Goal: Navigation & Orientation: Understand site structure

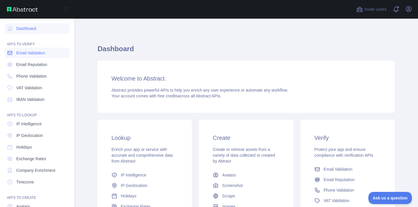
click at [37, 54] on span "Email Validation" at bounding box center [30, 53] width 29 height 6
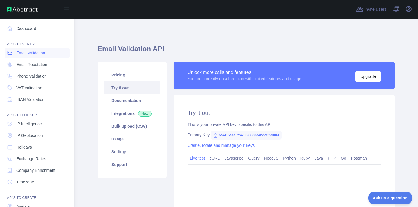
type textarea "**********"
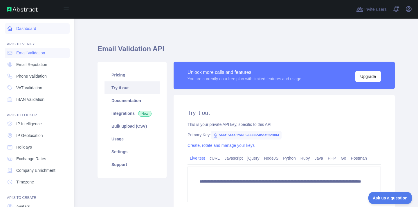
click at [27, 26] on link "Dashboard" at bounding box center [37, 28] width 65 height 10
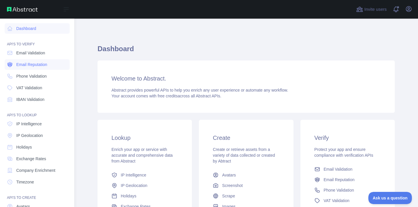
click at [30, 66] on span "Email Reputation" at bounding box center [31, 65] width 31 height 6
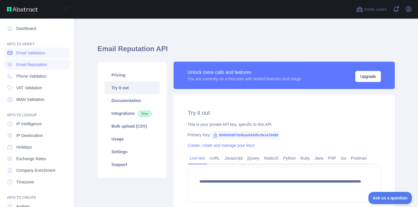
click at [30, 52] on span "Email Validation" at bounding box center [30, 53] width 29 height 6
click at [33, 64] on span "Email Reputation" at bounding box center [31, 65] width 31 height 6
click at [39, 55] on span "Email Validation" at bounding box center [30, 53] width 29 height 6
click at [37, 66] on span "Email Reputation" at bounding box center [31, 65] width 31 height 6
click at [41, 78] on span "Phone Validation" at bounding box center [31, 76] width 30 height 6
